Goal: Check status: Check status

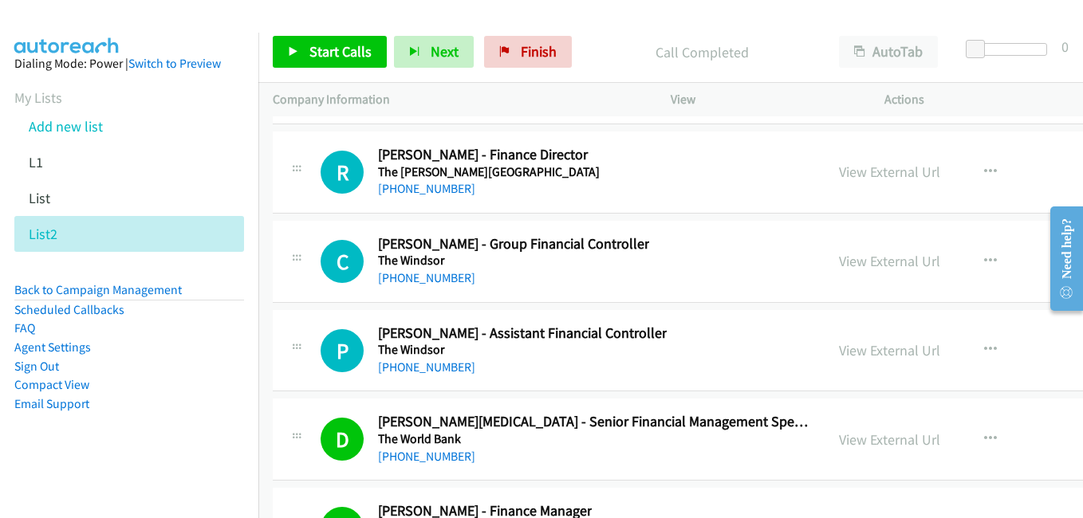
scroll to position [52110, 0]
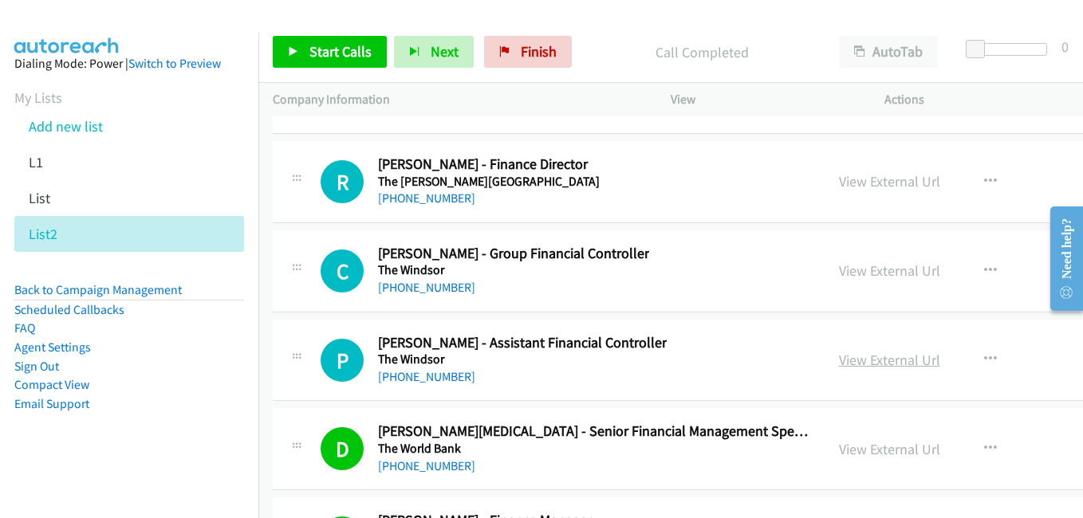
click at [863, 363] on link "View External Url" at bounding box center [889, 360] width 101 height 18
click at [868, 277] on link "View External Url" at bounding box center [889, 270] width 101 height 18
drag, startPoint x: 855, startPoint y: 183, endPoint x: 347, endPoint y: 33, distance: 529.2
click at [855, 183] on link "View External Url" at bounding box center [889, 181] width 101 height 18
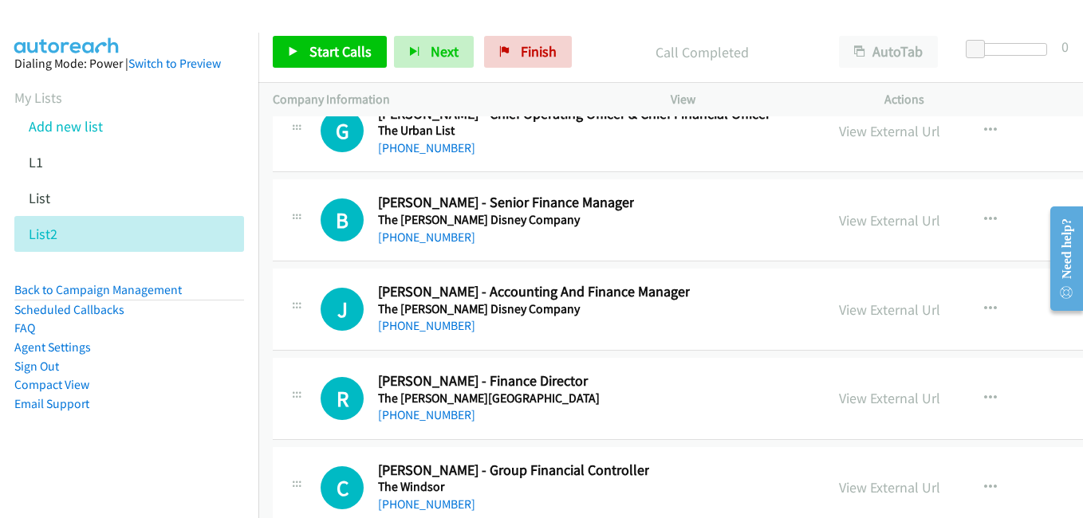
scroll to position [51871, 0]
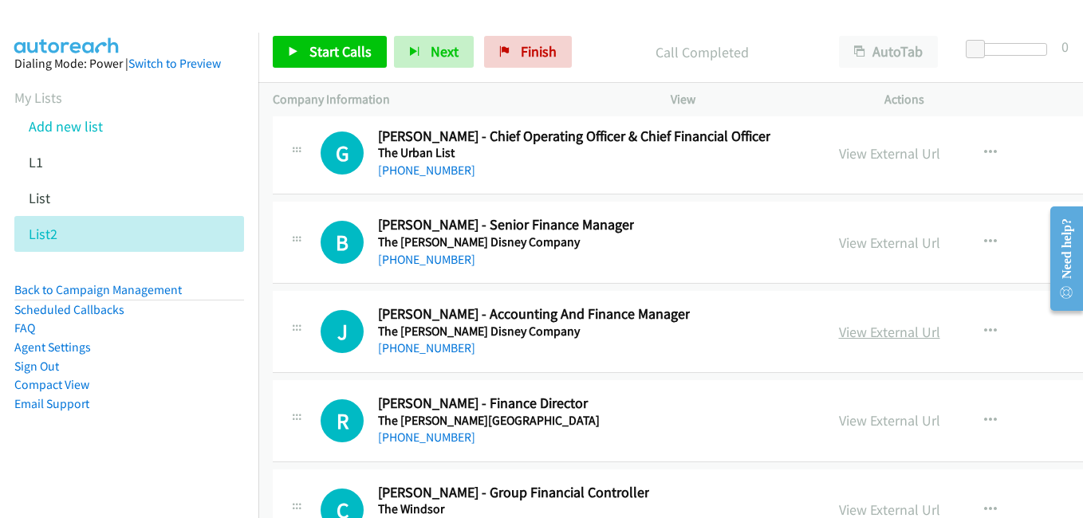
click at [847, 331] on link "View External Url" at bounding box center [889, 332] width 101 height 18
click at [839, 234] on link "View External Url" at bounding box center [889, 243] width 101 height 18
click at [862, 155] on link "View External Url" at bounding box center [889, 153] width 101 height 18
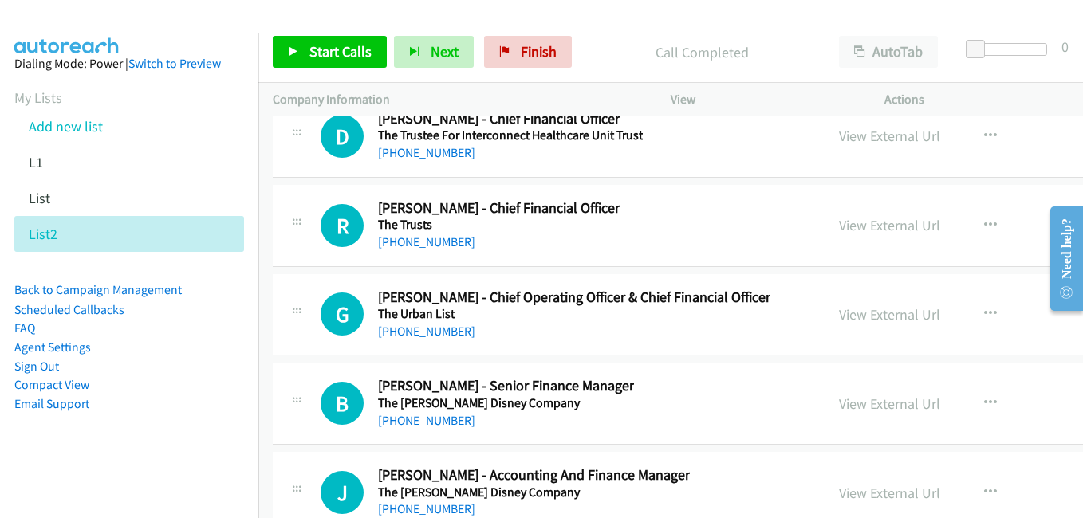
scroll to position [51632, 0]
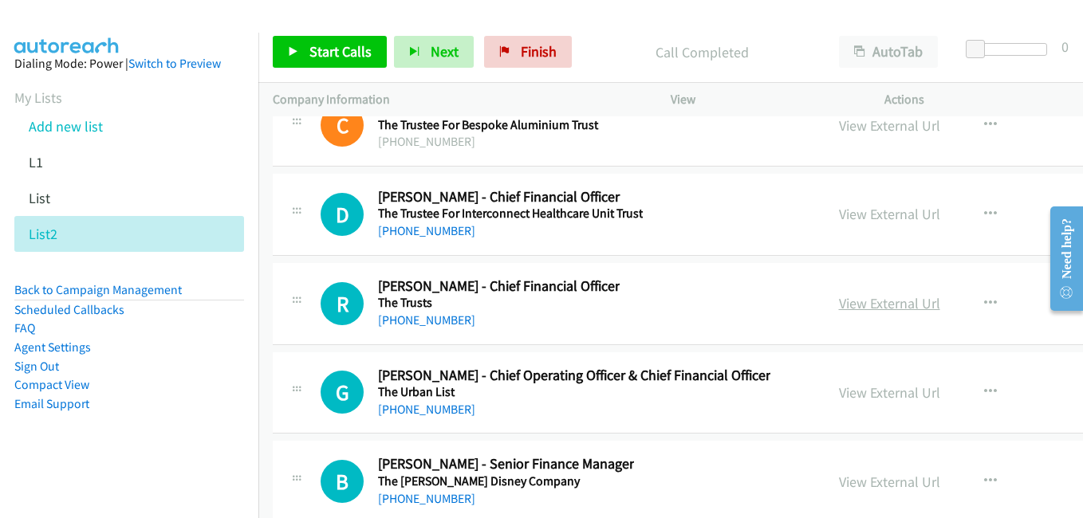
click at [839, 306] on link "View External Url" at bounding box center [889, 303] width 101 height 18
click at [839, 216] on link "View External Url" at bounding box center [889, 214] width 101 height 18
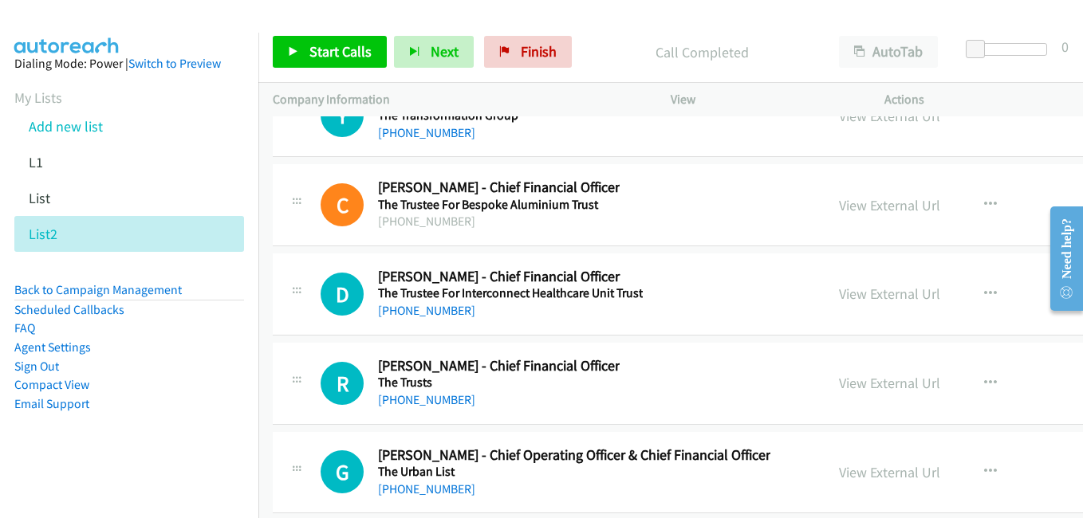
scroll to position [51472, 0]
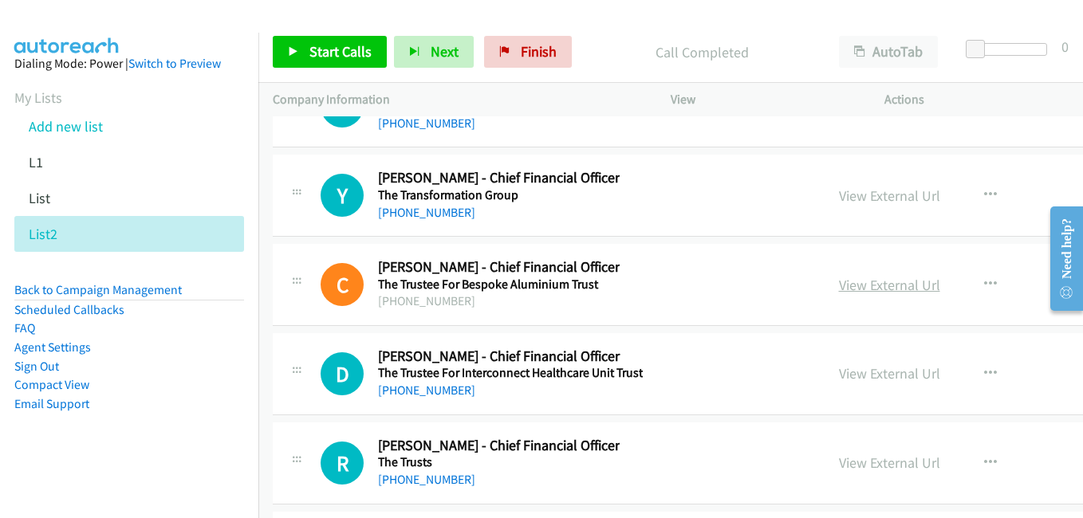
click at [839, 284] on link "View External Url" at bounding box center [889, 285] width 101 height 18
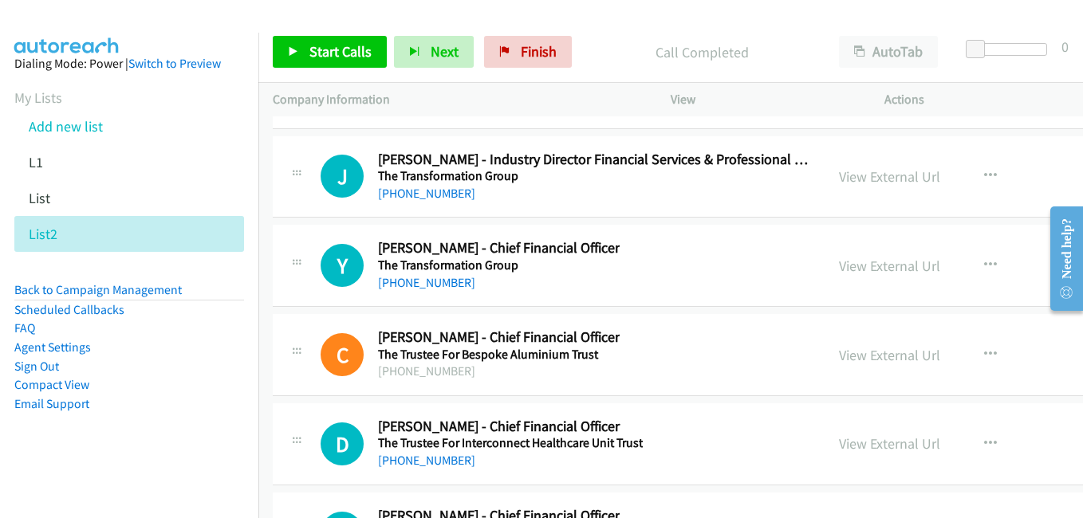
scroll to position [51393, 0]
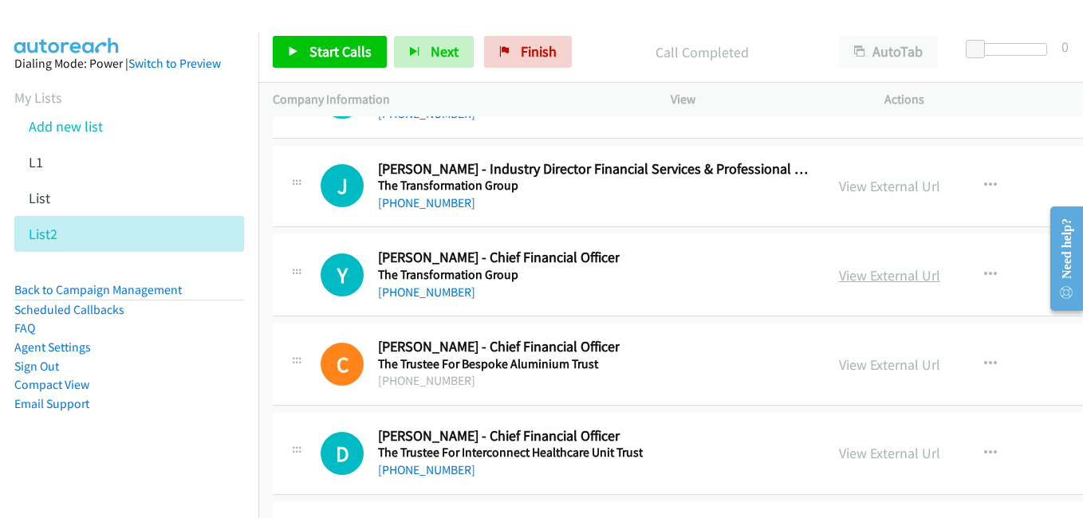
click at [839, 275] on link "View External Url" at bounding box center [889, 275] width 101 height 18
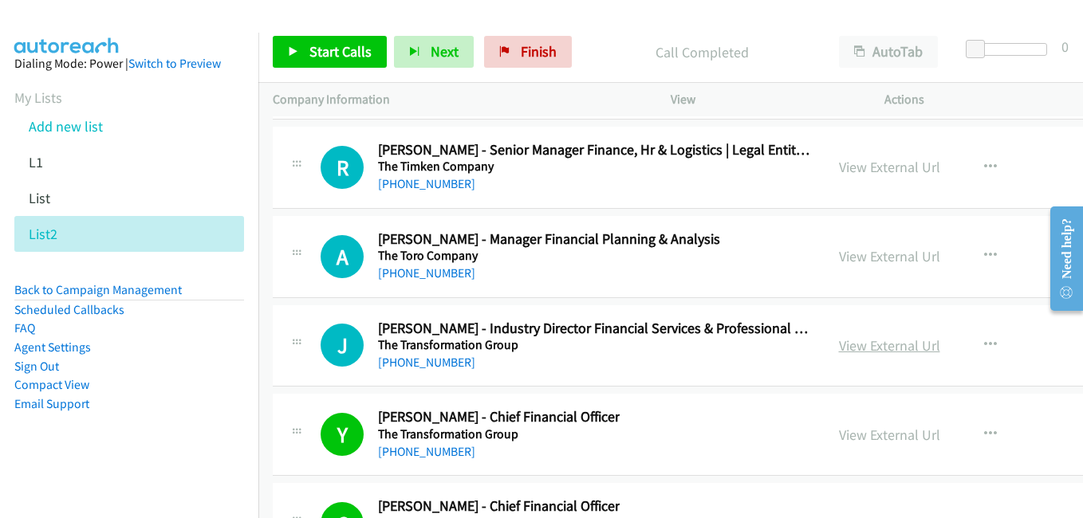
click at [857, 349] on link "View External Url" at bounding box center [889, 345] width 101 height 18
click at [839, 262] on link "View External Url" at bounding box center [889, 256] width 101 height 18
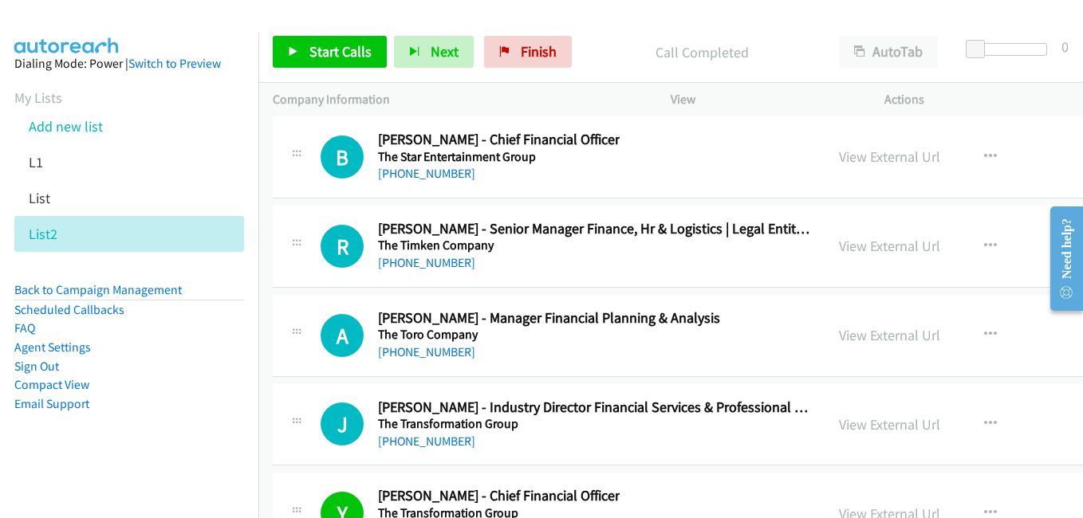
scroll to position [51154, 0]
click at [839, 244] on link "View External Url" at bounding box center [889, 247] width 101 height 18
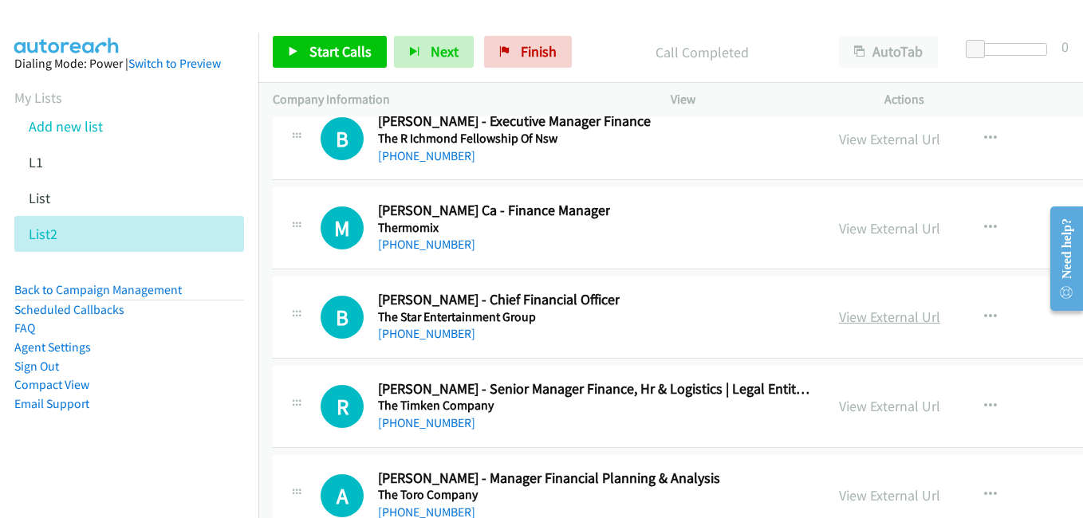
click at [846, 323] on link "View External Url" at bounding box center [889, 317] width 101 height 18
click at [858, 231] on link "View External Url" at bounding box center [889, 228] width 101 height 18
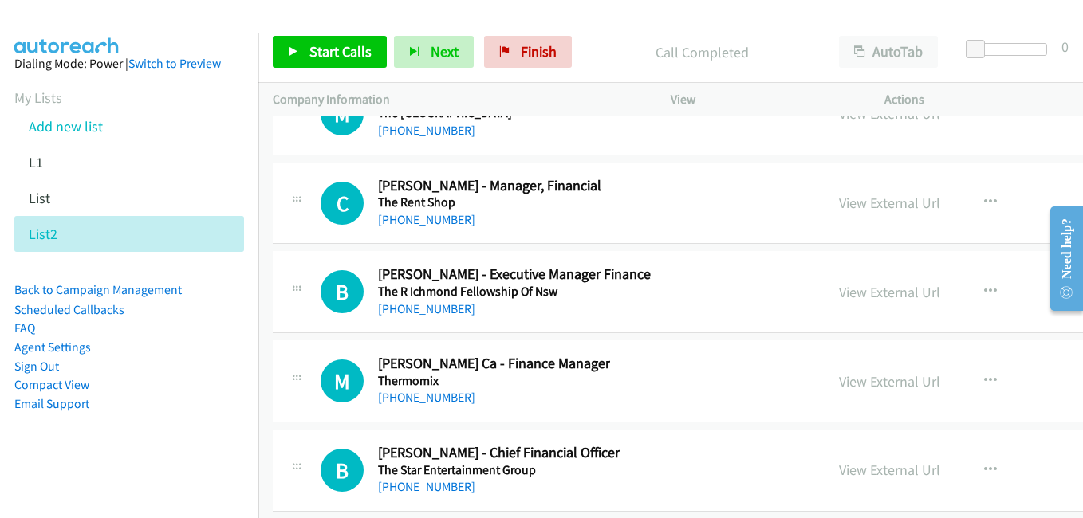
scroll to position [50835, 0]
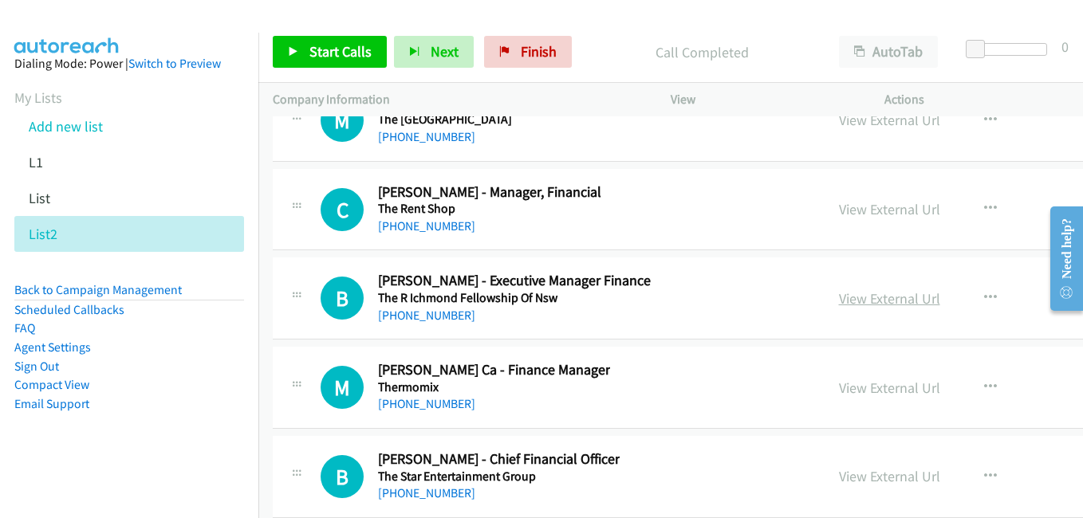
drag, startPoint x: 827, startPoint y: 297, endPoint x: 810, endPoint y: 296, distance: 16.8
click at [839, 297] on link "View External Url" at bounding box center [889, 298] width 101 height 18
click at [880, 217] on link "View External Url" at bounding box center [889, 209] width 101 height 18
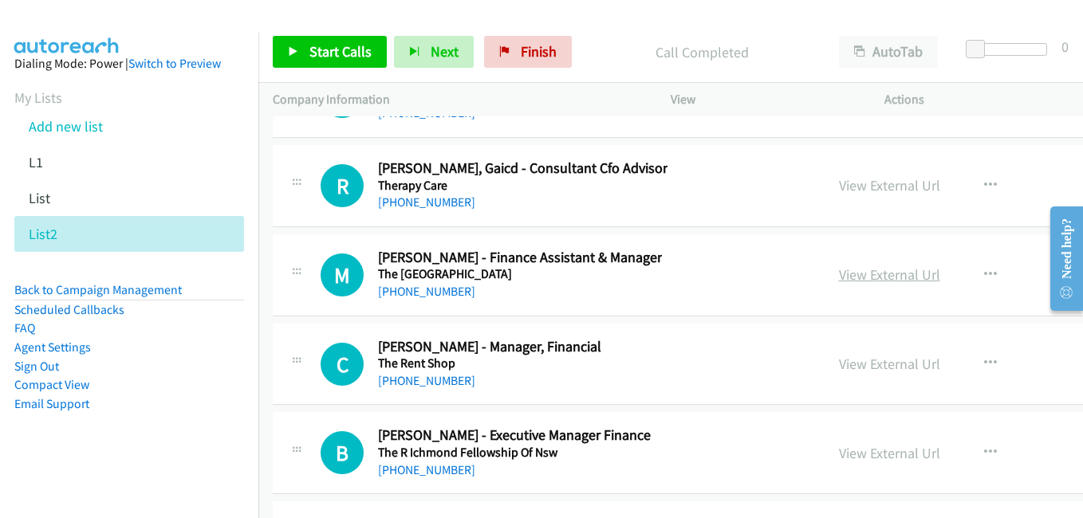
scroll to position [50675, 0]
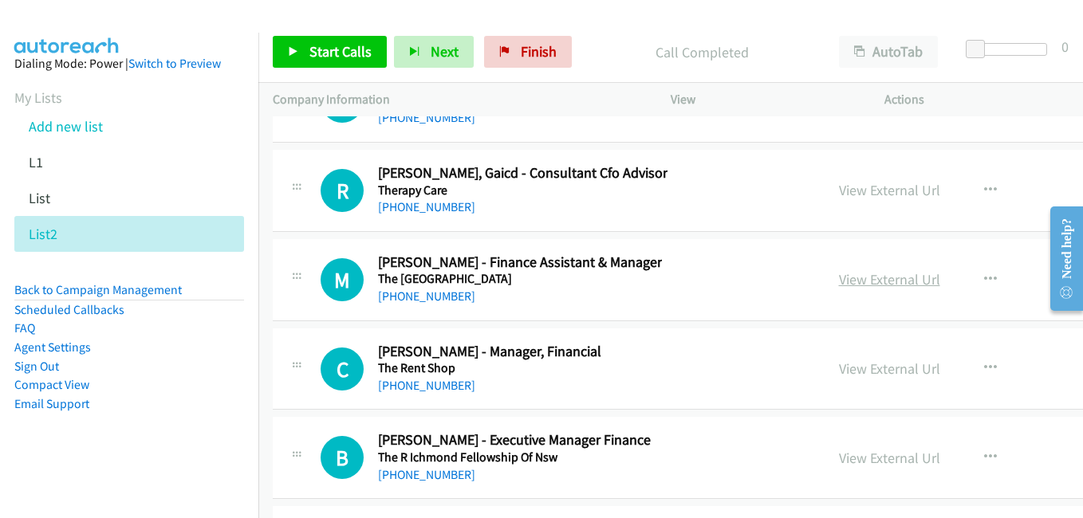
click at [859, 283] on link "View External Url" at bounding box center [889, 279] width 101 height 18
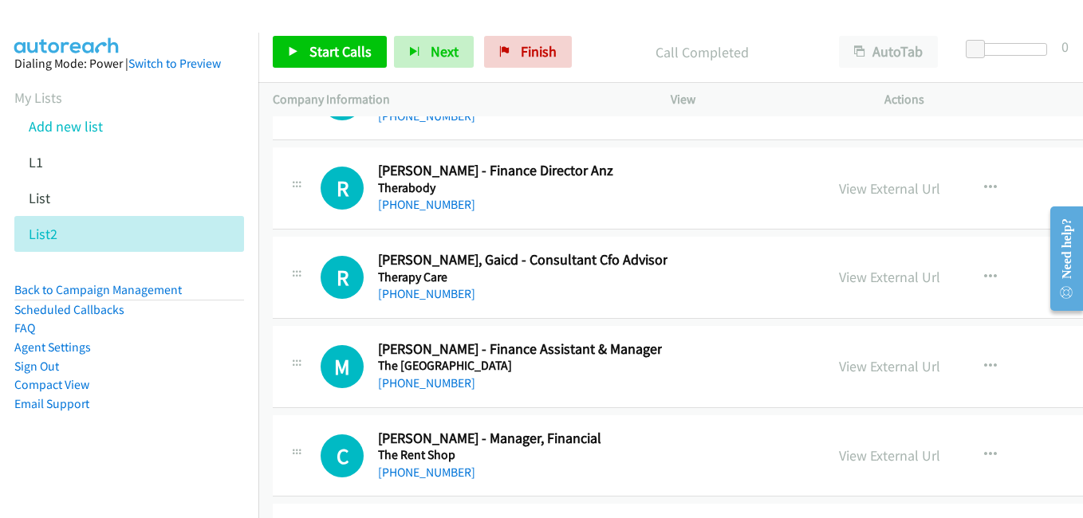
scroll to position [50516, 0]
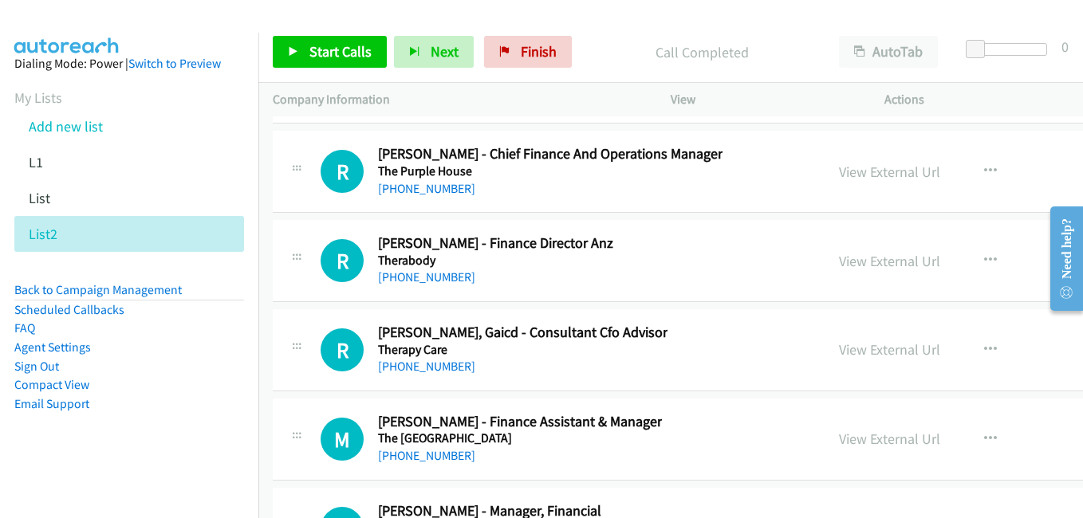
drag, startPoint x: 860, startPoint y: 344, endPoint x: 850, endPoint y: 339, distance: 11.4
click at [860, 344] on link "View External Url" at bounding box center [889, 349] width 101 height 18
click at [858, 262] on link "View External Url" at bounding box center [889, 261] width 101 height 18
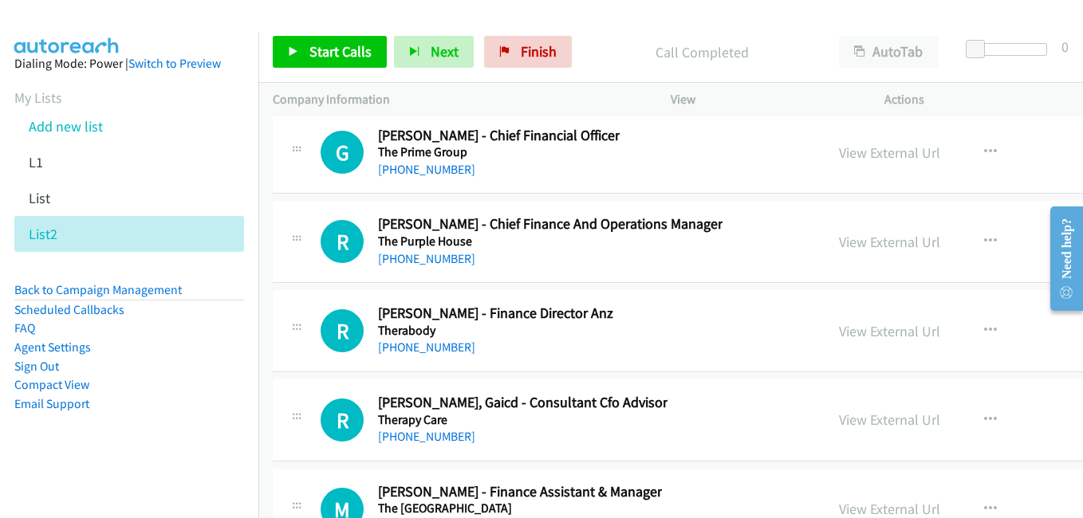
scroll to position [50436, 0]
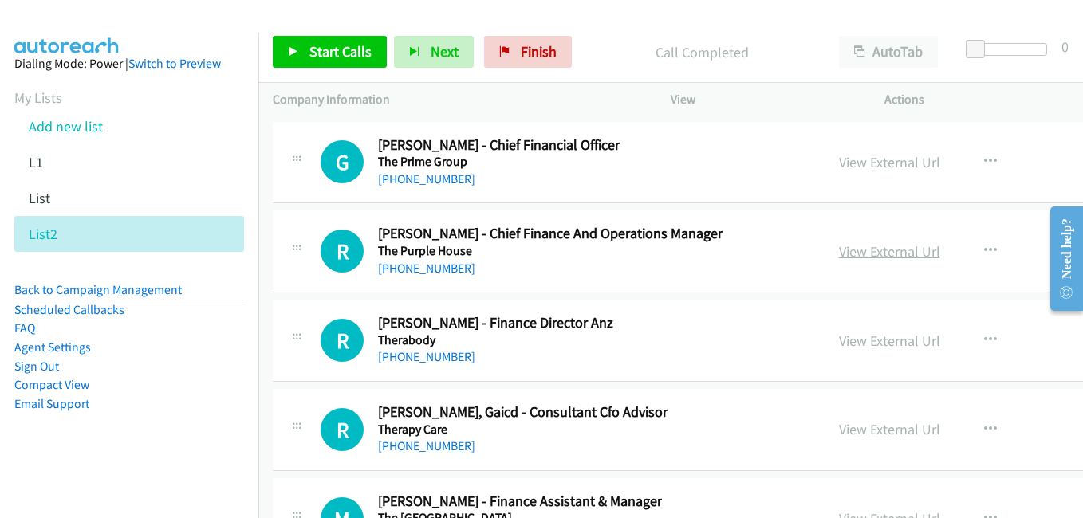
click at [848, 257] on link "View External Url" at bounding box center [889, 251] width 101 height 18
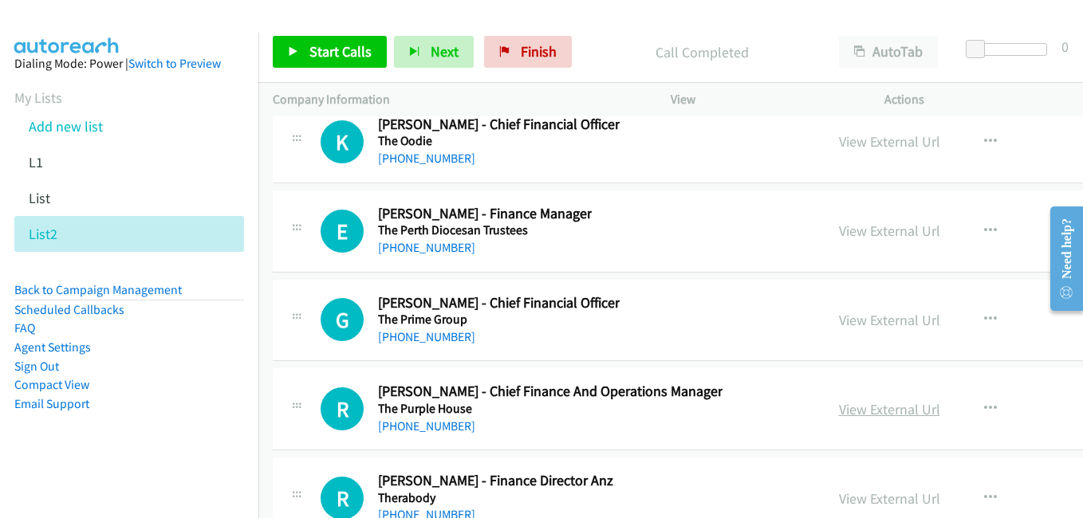
scroll to position [50277, 0]
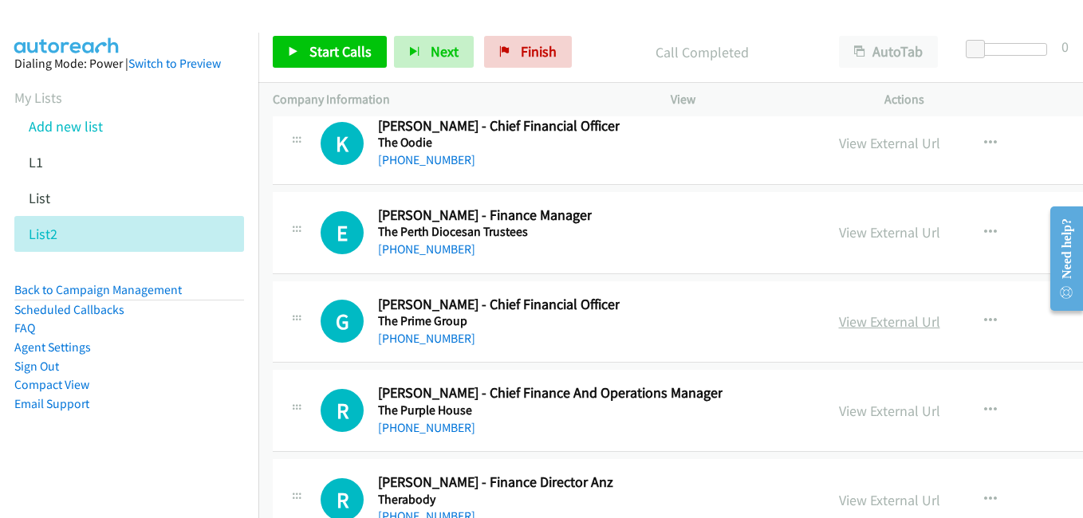
click at [839, 327] on link "View External Url" at bounding box center [889, 321] width 101 height 18
